Goal: Task Accomplishment & Management: Manage account settings

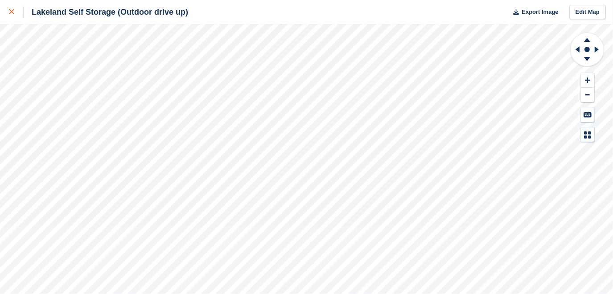
click at [9, 14] on icon at bounding box center [11, 11] width 5 height 5
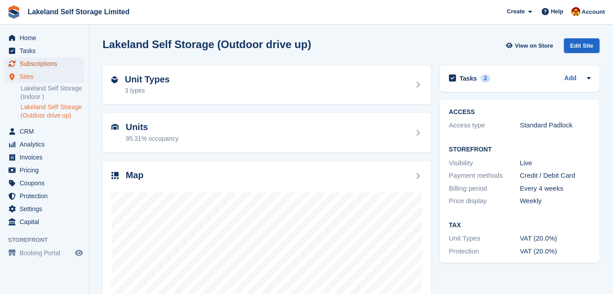
click at [60, 65] on span "Subscriptions" at bounding box center [46, 63] width 53 height 12
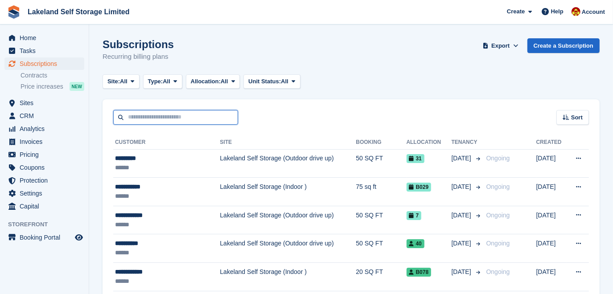
click at [137, 116] on input "text" at bounding box center [175, 117] width 125 height 15
type input "*****"
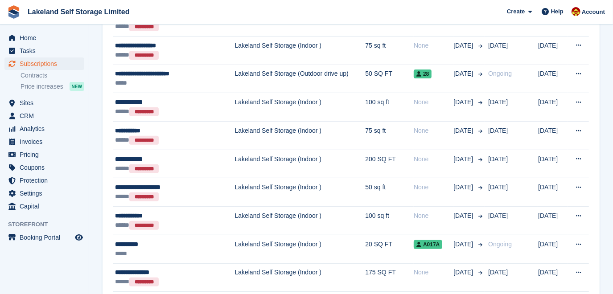
scroll to position [202, 0]
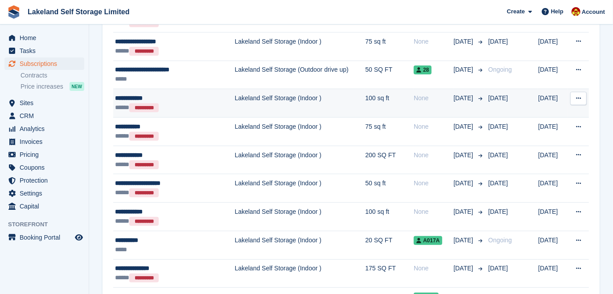
click at [268, 103] on td "Lakeland Self Storage (Indoor )" at bounding box center [300, 103] width 131 height 29
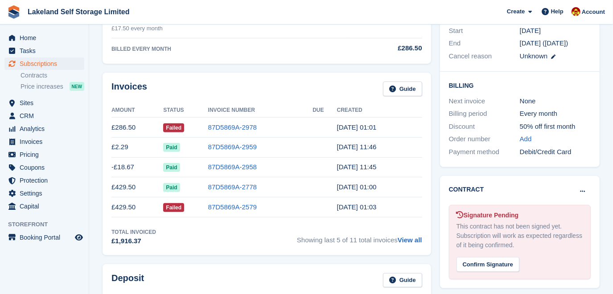
scroll to position [202, 0]
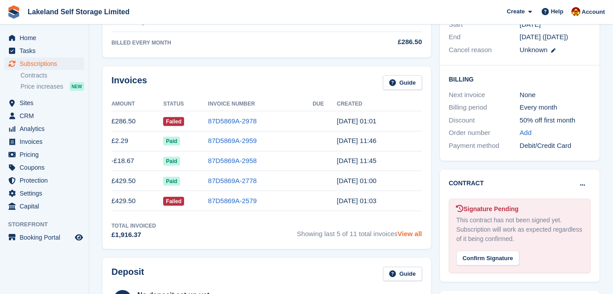
click at [419, 231] on link "View all" at bounding box center [409, 234] width 25 height 8
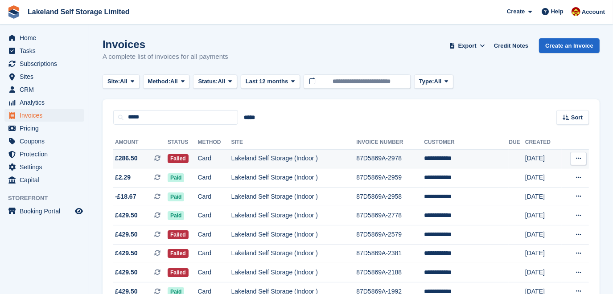
click at [306, 164] on td "Lakeland Self Storage (Indoor )" at bounding box center [293, 158] width 125 height 19
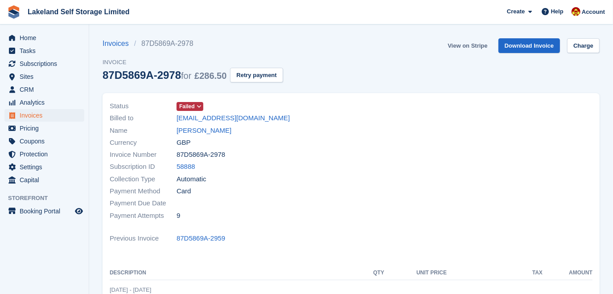
click at [458, 45] on link "View on Stripe" at bounding box center [467, 45] width 47 height 15
